Goal: Check status: Check status

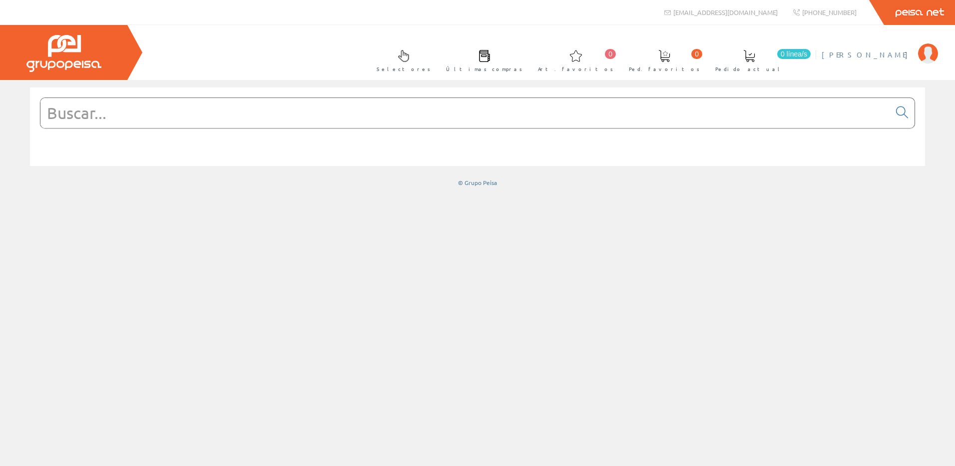
click at [895, 49] on span "[PERSON_NAME]" at bounding box center [867, 54] width 91 height 10
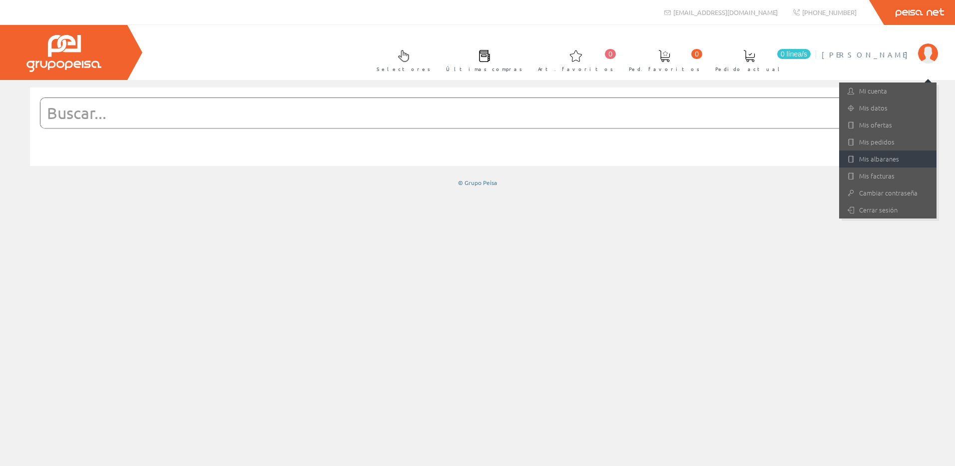
click at [878, 159] on link "Mis albaranes" at bounding box center [887, 158] width 97 height 17
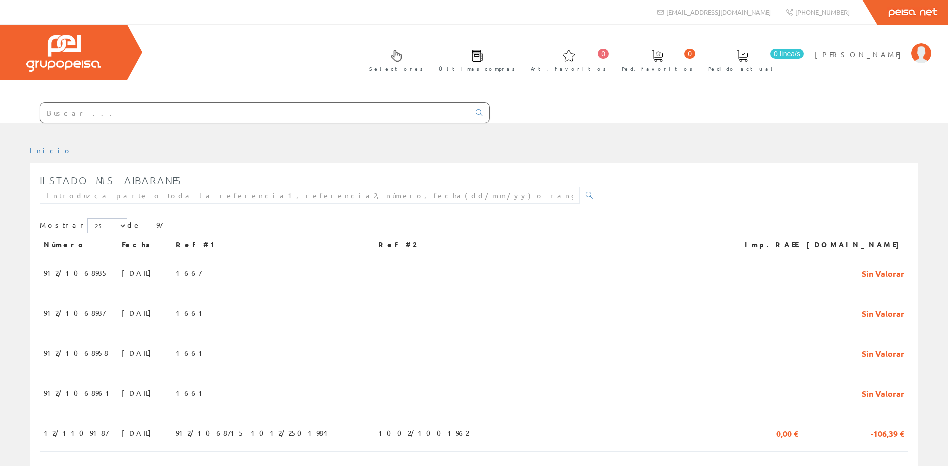
click at [120, 110] on input "text" at bounding box center [254, 113] width 429 height 20
click at [443, 134] on div at bounding box center [474, 130] width 948 height 15
click at [203, 194] on input "text" at bounding box center [310, 195] width 540 height 17
click at [251, 193] on input "text" at bounding box center [310, 195] width 540 height 17
click at [132, 197] on input "text" at bounding box center [310, 195] width 540 height 17
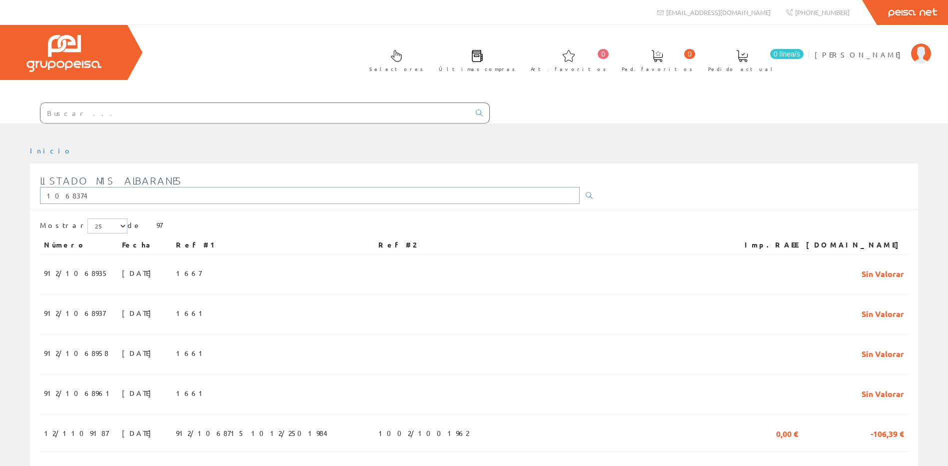
type input "1068374"
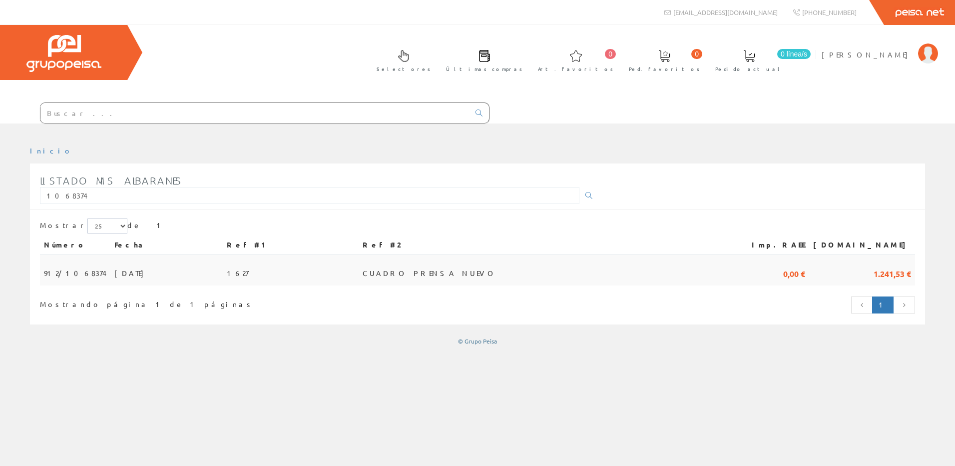
click at [843, 272] on td "1.241,53 €" at bounding box center [862, 269] width 106 height 31
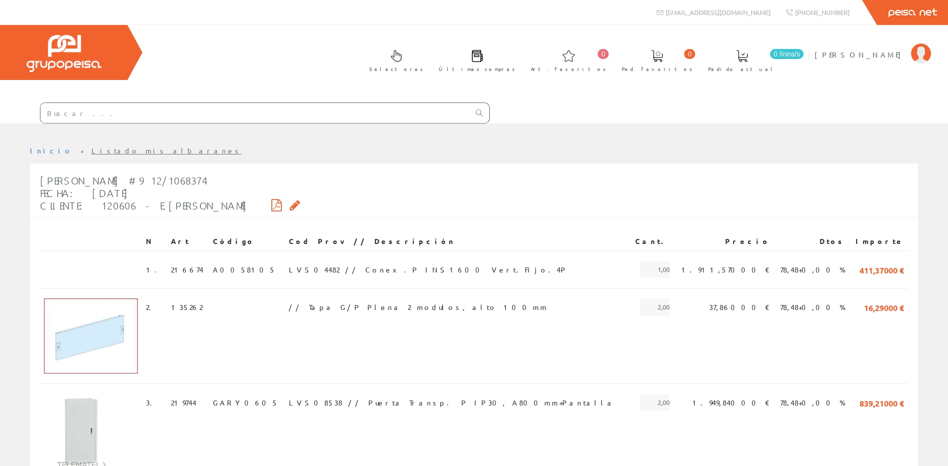
click at [271, 204] on icon at bounding box center [276, 204] width 10 height 7
click at [290, 206] on icon at bounding box center [295, 204] width 10 height 7
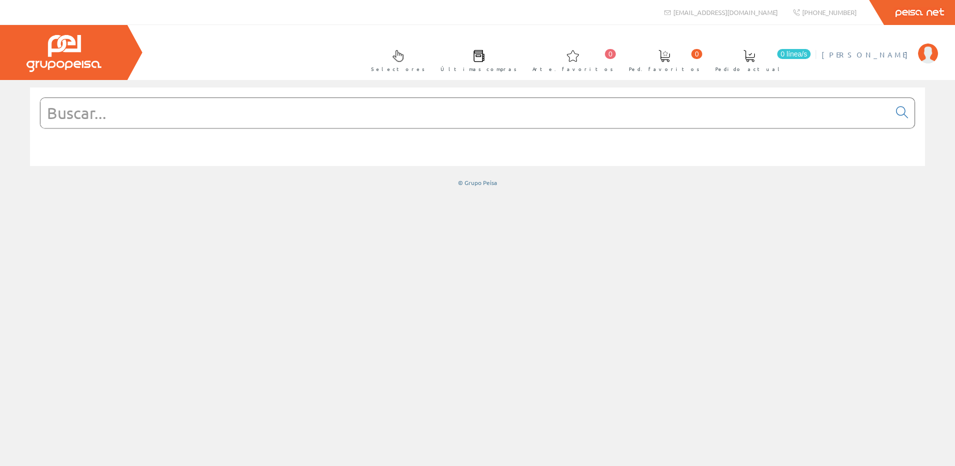
click at [883, 56] on span "[PERSON_NAME]" at bounding box center [867, 54] width 91 height 10
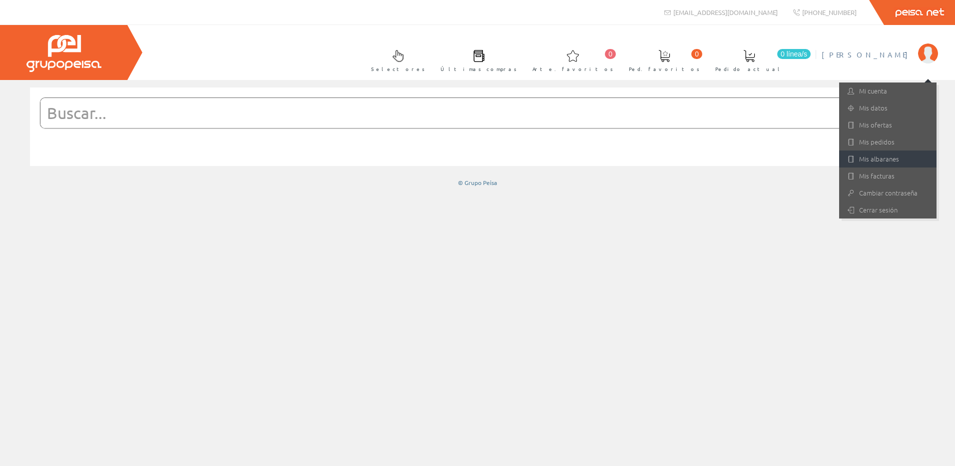
click at [869, 155] on font "Mis albaranes" at bounding box center [879, 158] width 40 height 9
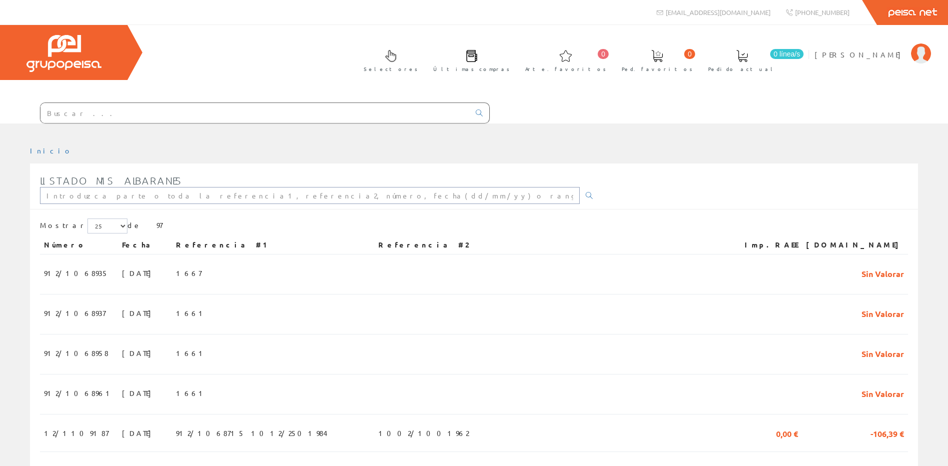
click at [125, 194] on input "text" at bounding box center [310, 195] width 540 height 17
type input "1108815"
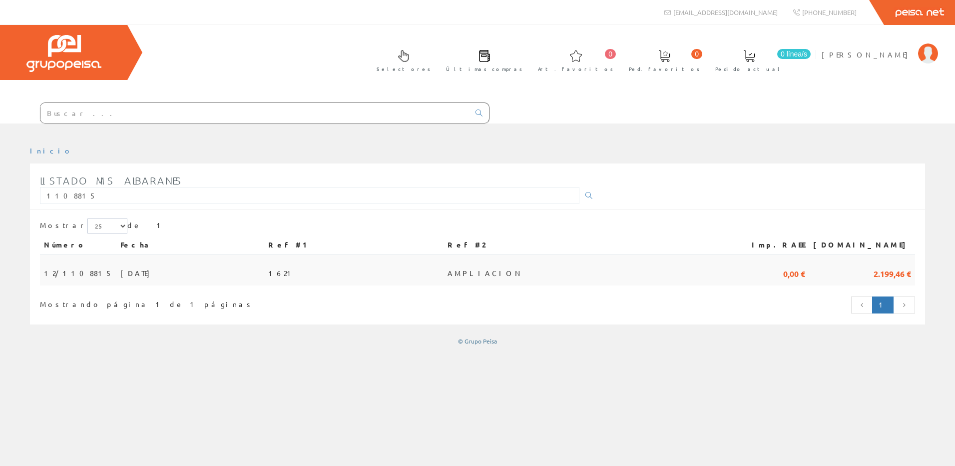
click at [778, 273] on td "0,00 €" at bounding box center [771, 269] width 75 height 31
click at [173, 263] on td "[DATE]" at bounding box center [190, 269] width 148 height 31
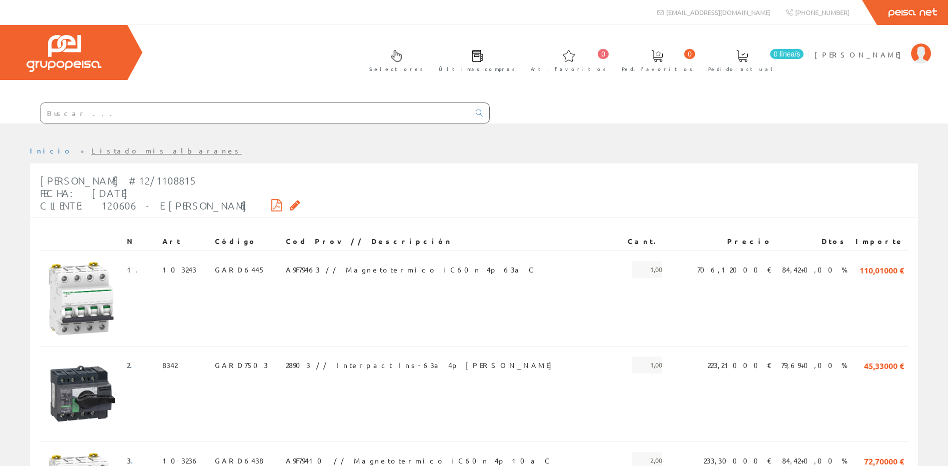
click at [290, 203] on icon at bounding box center [295, 204] width 10 height 7
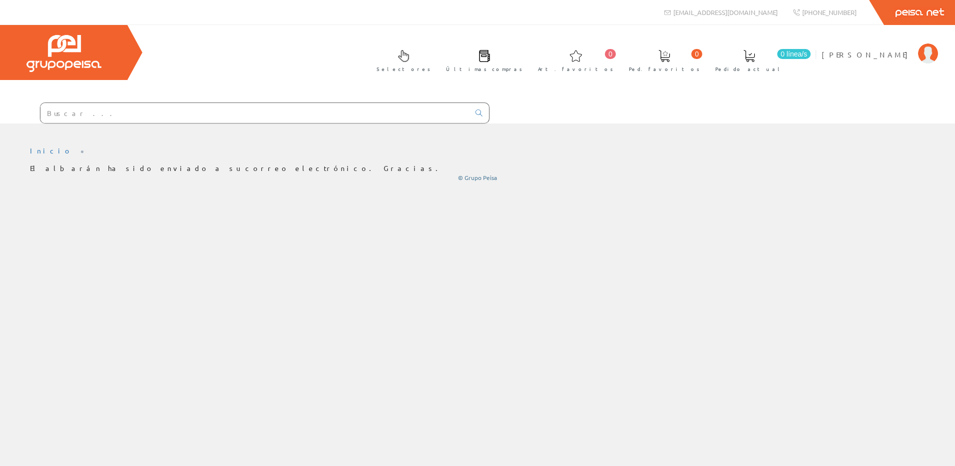
click at [325, 67] on div "Selectores Últimas compras 0 0" at bounding box center [477, 74] width 955 height 98
